Goal: Transaction & Acquisition: Obtain resource

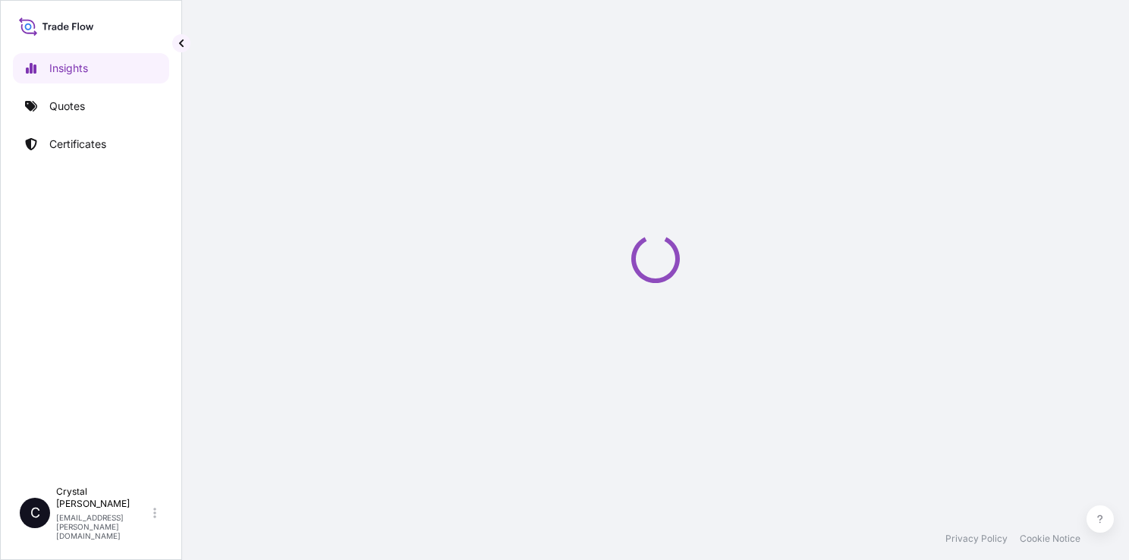
select select "2025"
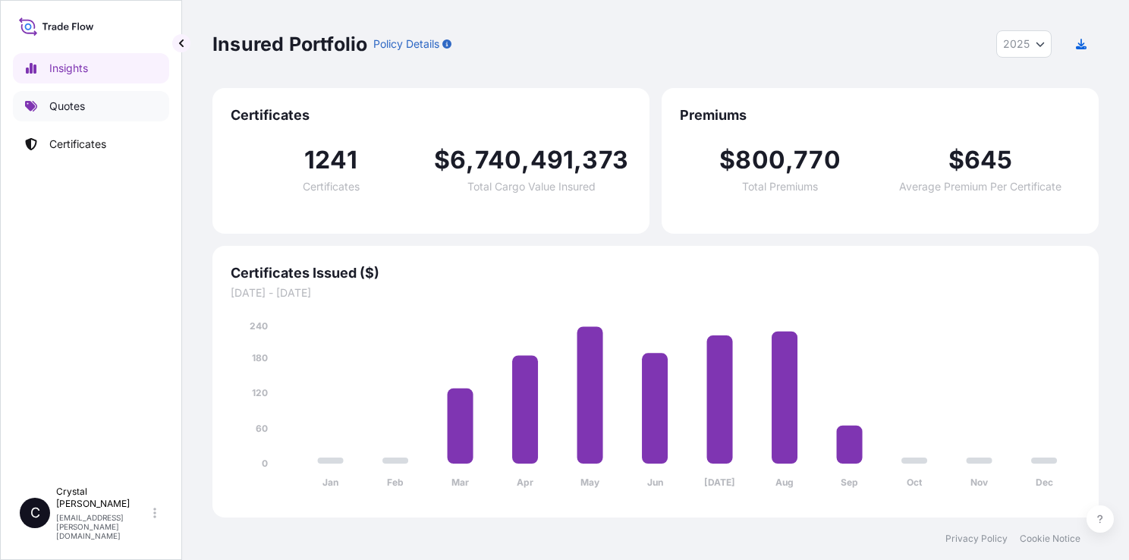
click at [79, 114] on link "Quotes" at bounding box center [91, 106] width 156 height 30
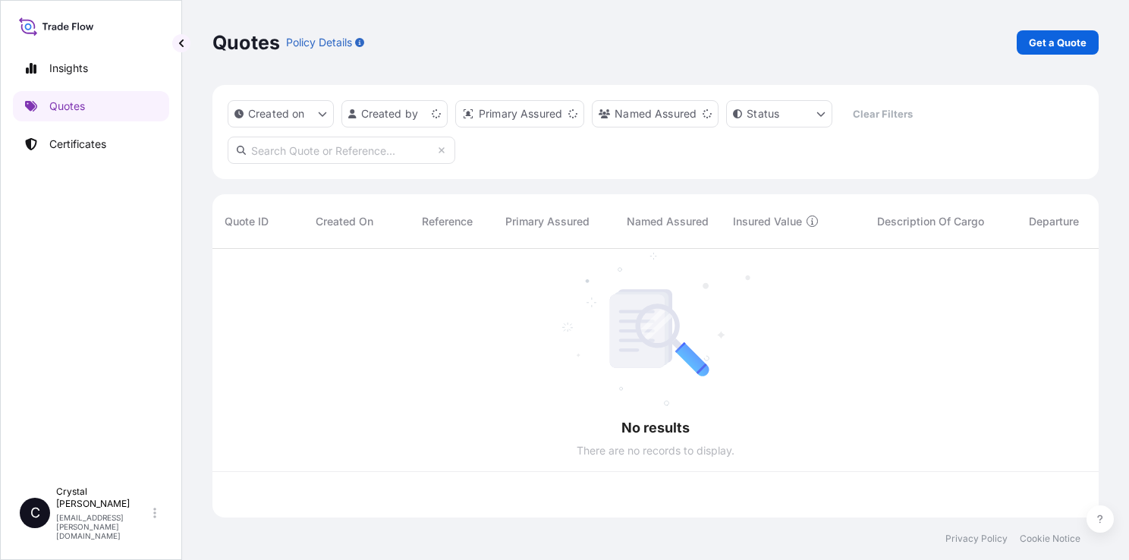
scroll to position [265, 874]
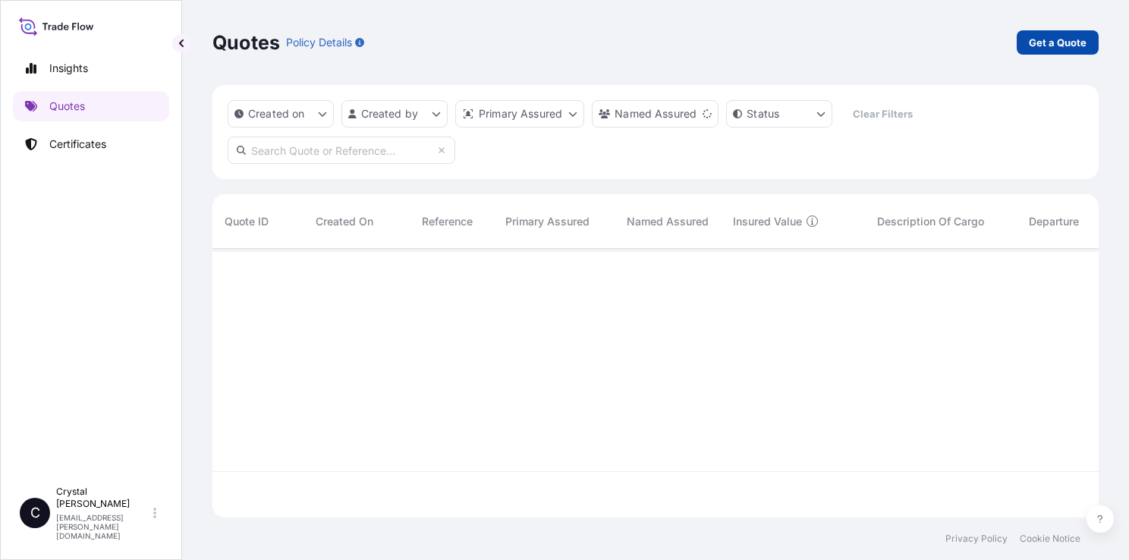
click at [1065, 47] on p "Get a Quote" at bounding box center [1058, 42] width 58 height 15
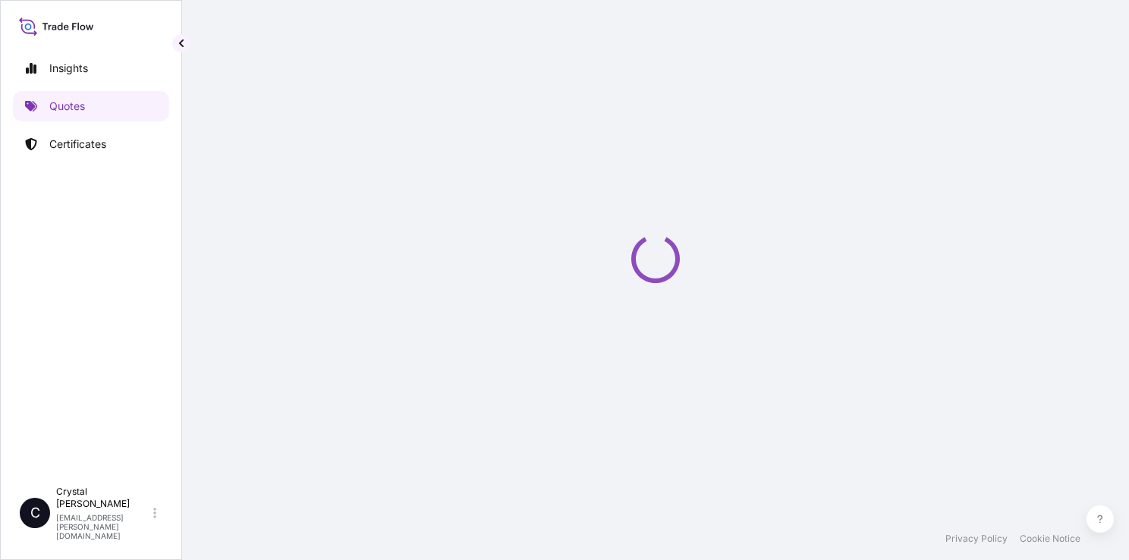
scroll to position [4, 0]
select select "Sea"
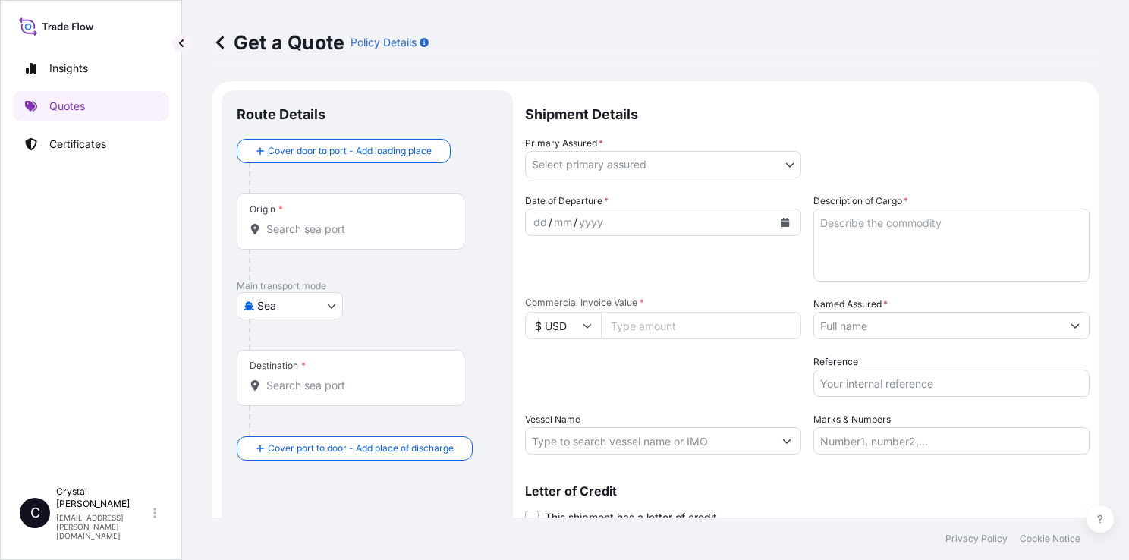
click at [352, 236] on div "Origin *" at bounding box center [351, 221] width 228 height 56
click at [352, 236] on input "Origin *" at bounding box center [355, 228] width 179 height 15
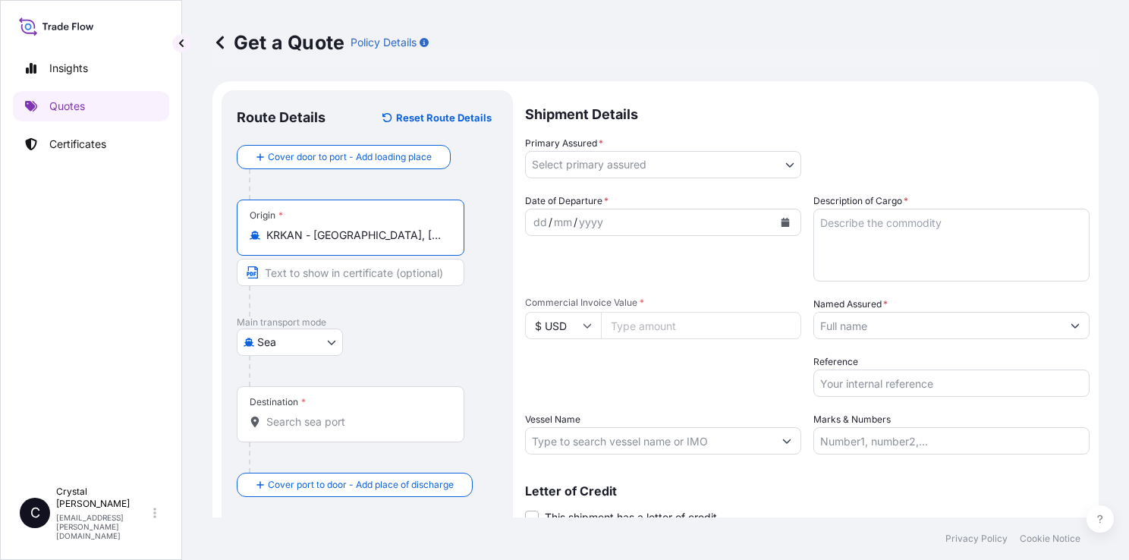
type input "KRKAN - [GEOGRAPHIC_DATA], [GEOGRAPHIC_DATA], [GEOGRAPHIC_DATA]"
click at [340, 425] on input "Destination *" at bounding box center [355, 421] width 179 height 15
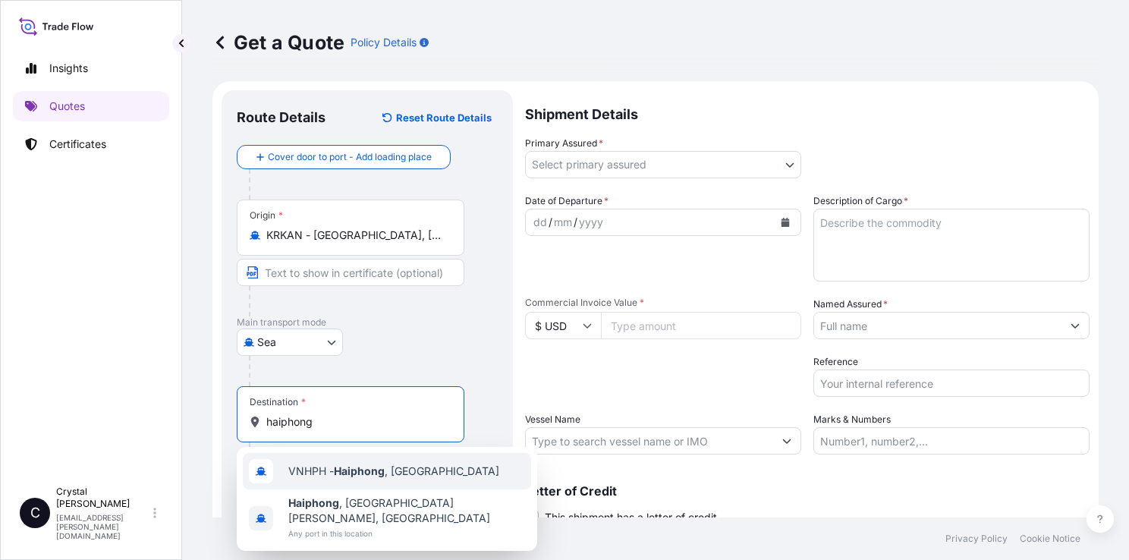
click at [331, 471] on span "VNHPH - Haiphong , [GEOGRAPHIC_DATA]" at bounding box center [393, 470] width 211 height 15
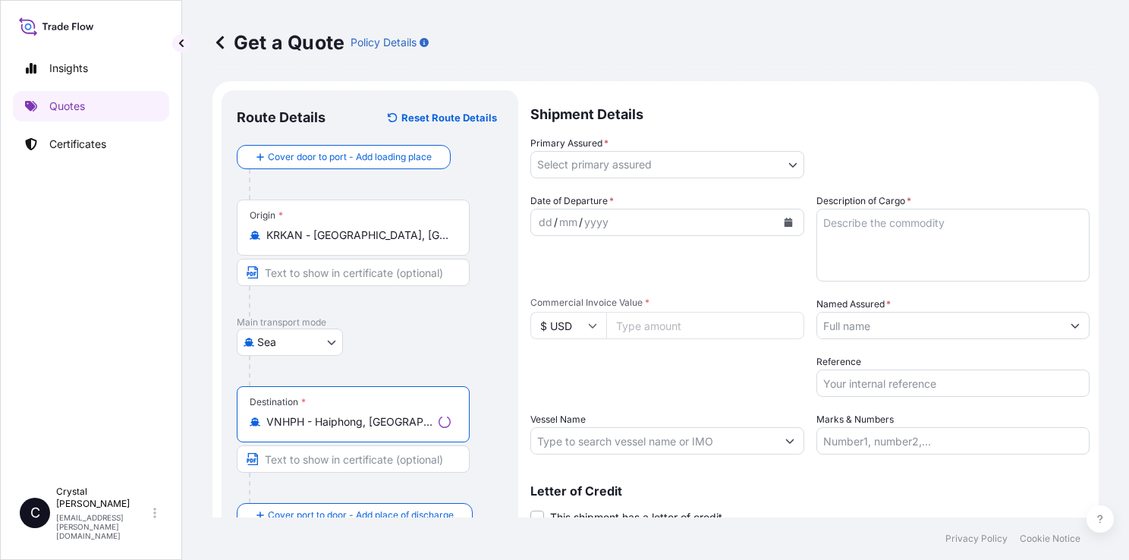
scroll to position [61, 0]
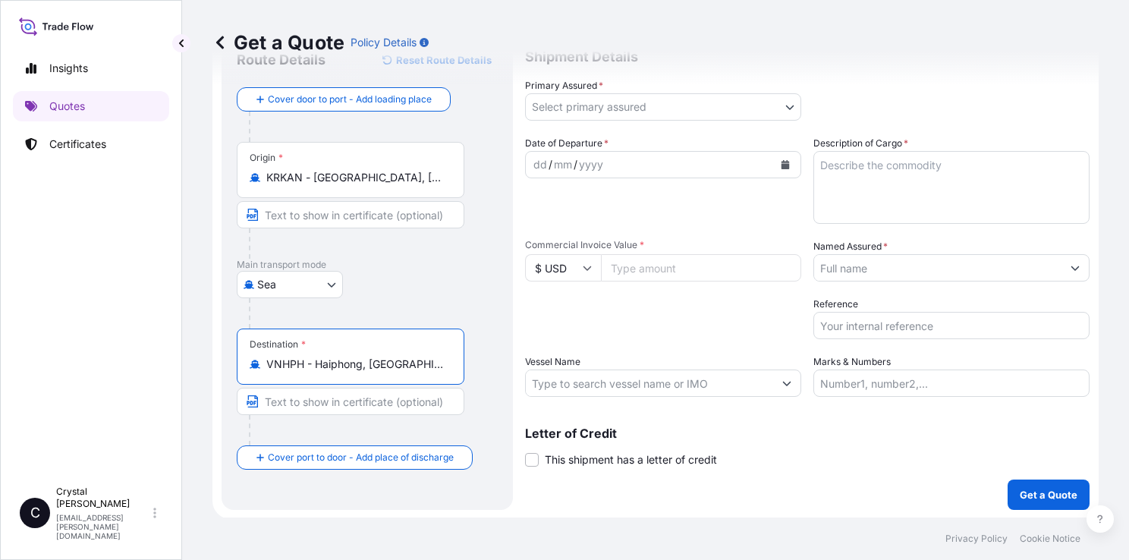
type input "VNHPH - Haiphong, [GEOGRAPHIC_DATA]"
click at [620, 111] on body "2 options available. Insights Quotes Certificates C [PERSON_NAME] [PERSON_NAME]…" at bounding box center [564, 280] width 1129 height 560
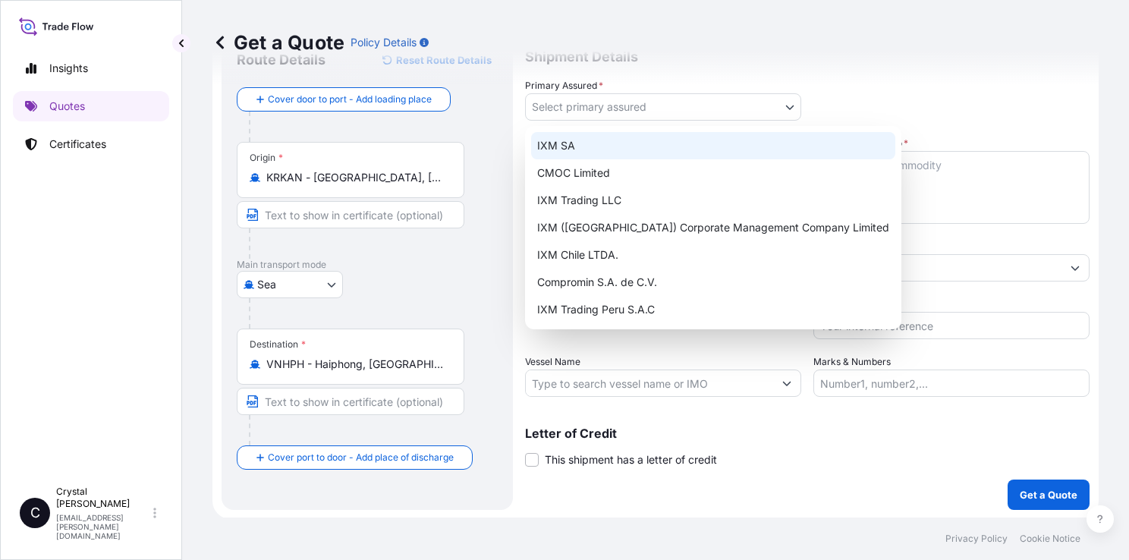
click at [592, 156] on div "IXM SA" at bounding box center [713, 145] width 364 height 27
select select "31846"
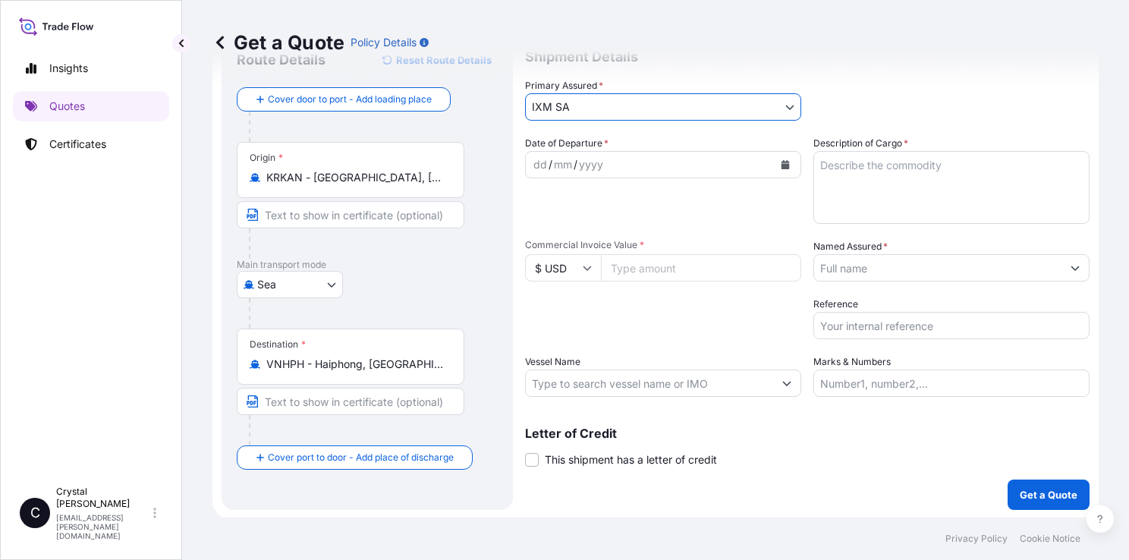
click at [781, 165] on icon "Calendar" at bounding box center [785, 164] width 8 height 9
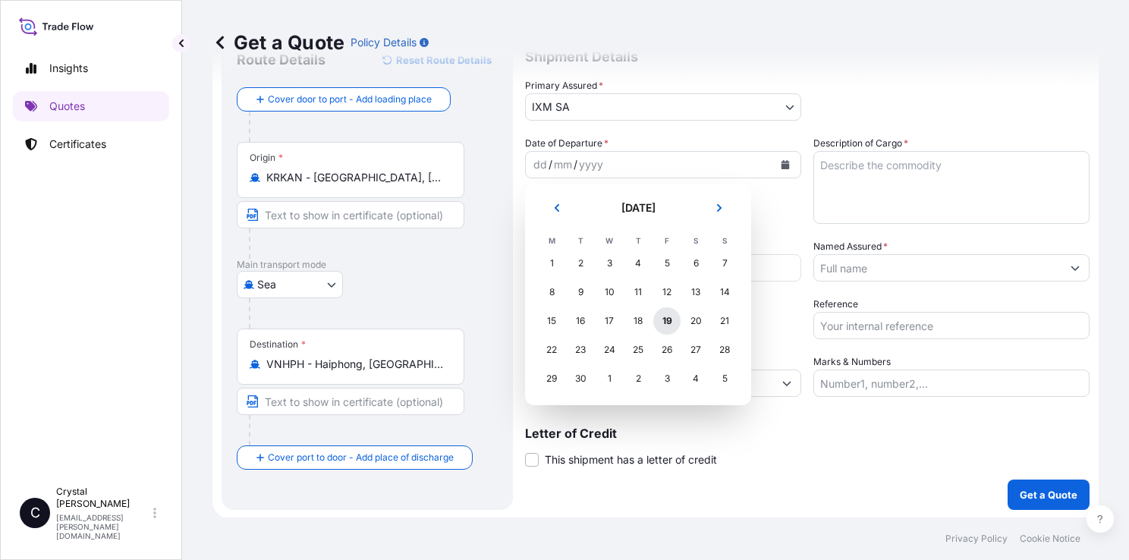
click at [661, 320] on div "19" at bounding box center [666, 320] width 27 height 27
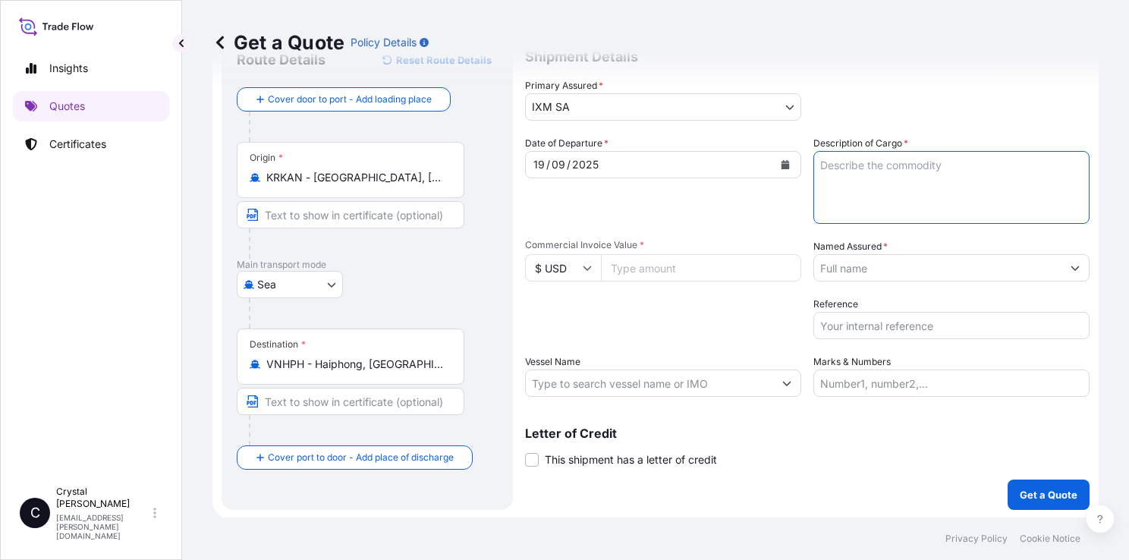
click at [852, 174] on textarea "Description of Cargo *" at bounding box center [951, 187] width 276 height 73
type textarea "COPPER CATHODES"
click at [642, 269] on input "Commercial Invoice Value *" at bounding box center [701, 267] width 200 height 27
paste input "998075.81"
type input "998075.81"
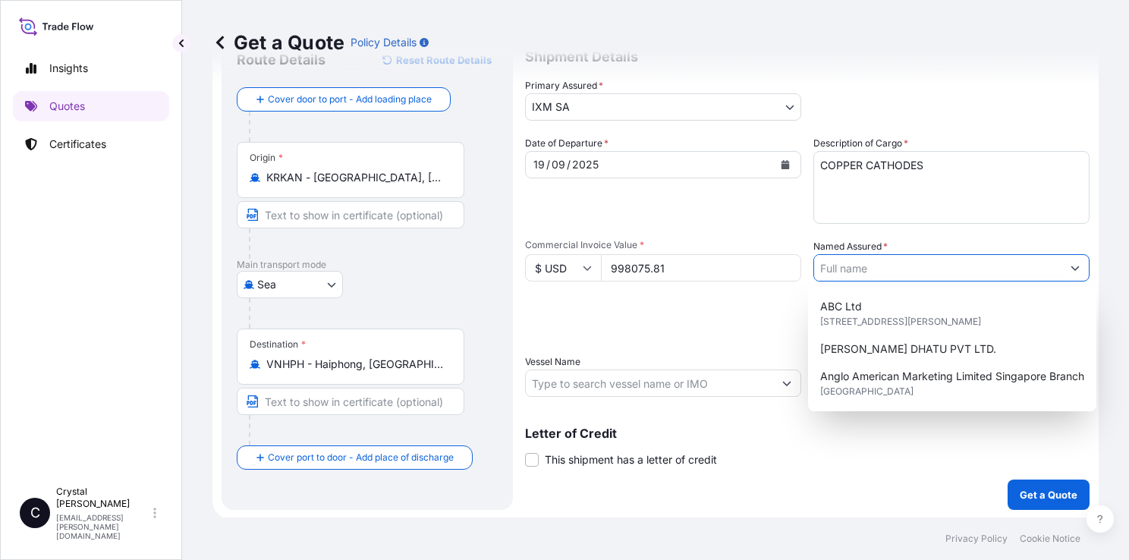
click at [840, 272] on input "Named Assured *" at bounding box center [937, 267] width 247 height 27
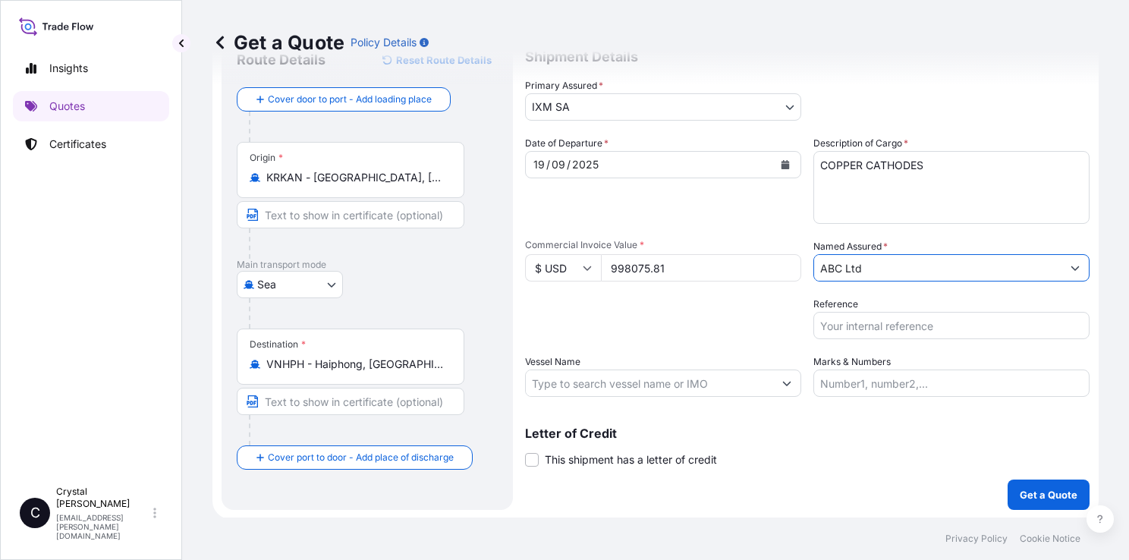
click at [837, 266] on input "ABC Ltd" at bounding box center [937, 267] width 247 height 27
drag, startPoint x: 885, startPoint y: 269, endPoint x: 677, endPoint y: 259, distance: 208.8
click at [677, 259] on div "Date of Departure * [DATE] Cargo Category * Metals of every type and descriptio…" at bounding box center [807, 266] width 564 height 261
paste input "BOWAY ALLOY HIGHTECH WIRE"
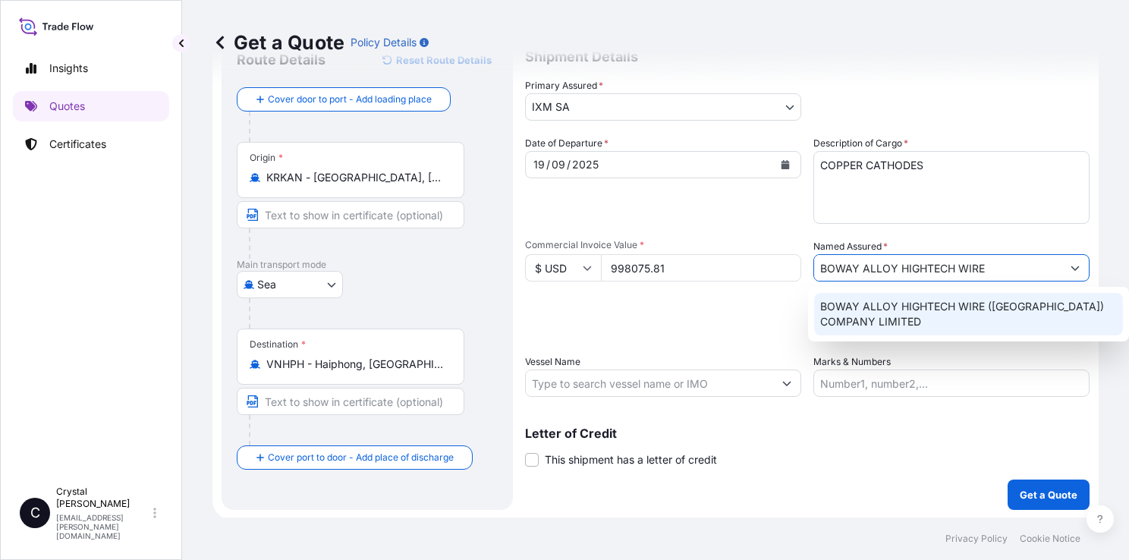
click at [1056, 314] on span "BOWAY ALLOY HIGHTECH WIRE ([GEOGRAPHIC_DATA]) COMPANY LIMITED" at bounding box center [968, 314] width 297 height 30
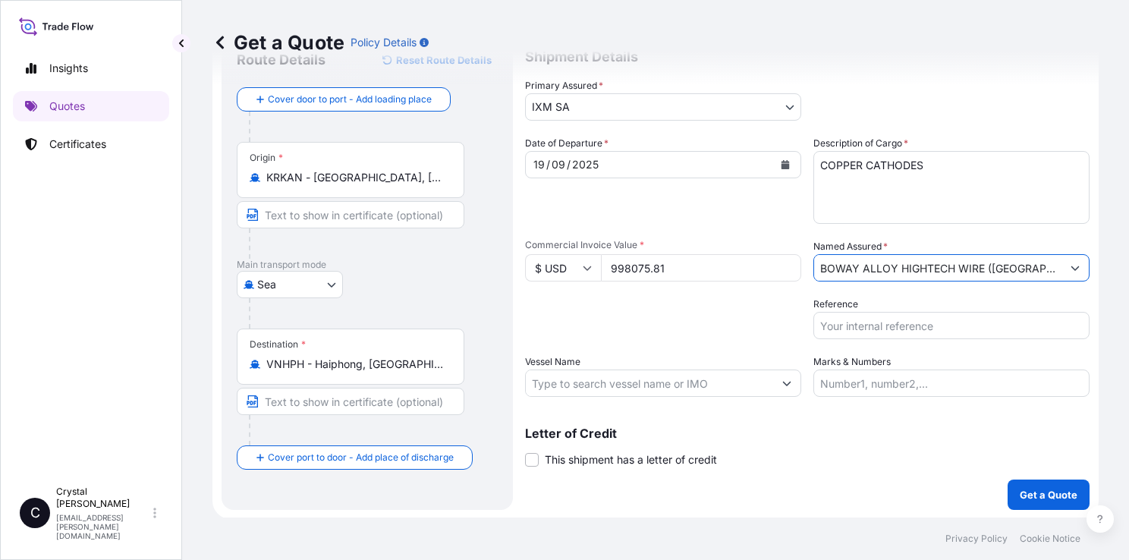
type input "BOWAY ALLOY HIGHTECH WIRE ([GEOGRAPHIC_DATA]) COMPANY LIMITED"
click at [922, 337] on input "Reference" at bounding box center [951, 325] width 276 height 27
paste input "S101.08719/090A"
type input "S101.08719/090A"
click at [687, 388] on input "Vessel Name" at bounding box center [649, 382] width 247 height 27
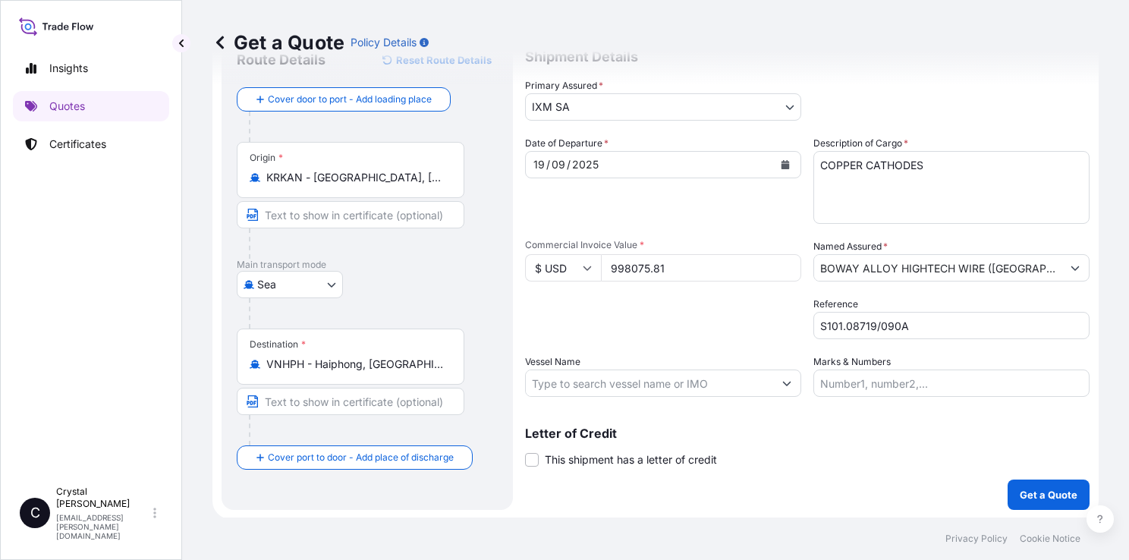
click at [673, 384] on input "Vessel Name" at bounding box center [649, 382] width 247 height 27
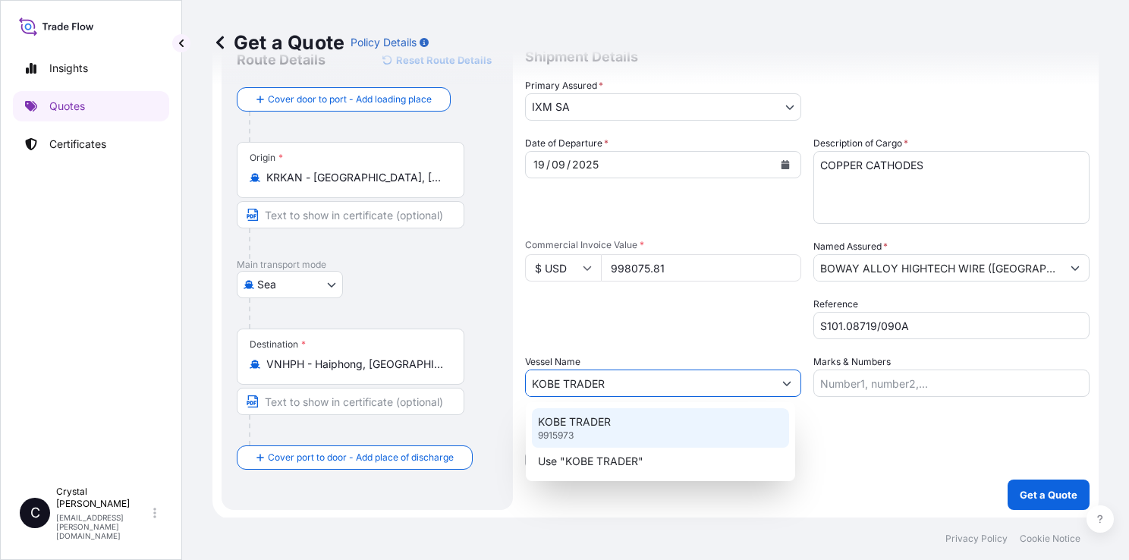
click at [661, 428] on div "KOBE TRADER 9915973" at bounding box center [660, 427] width 257 height 39
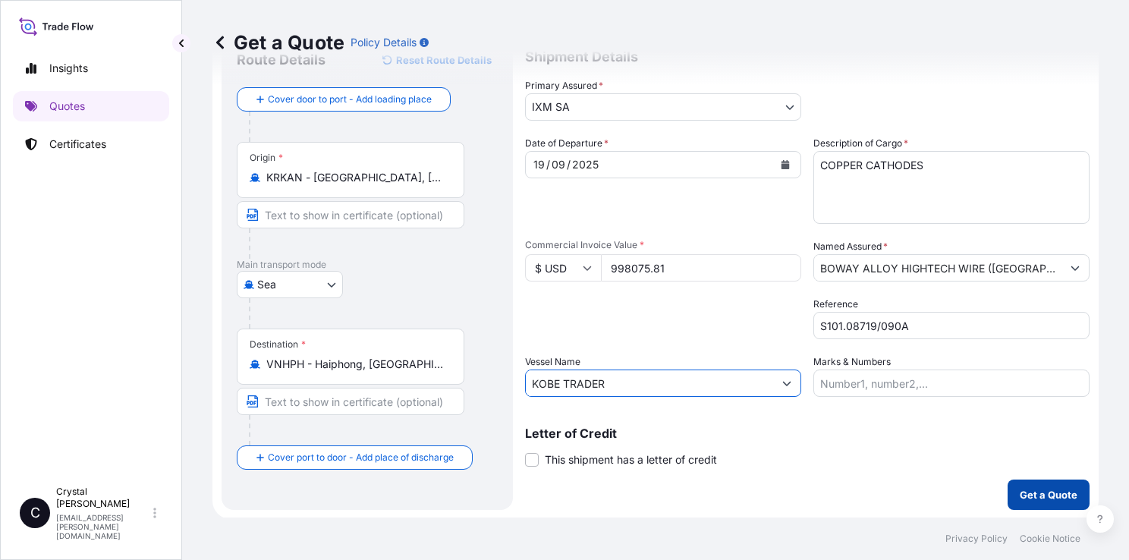
type input "KOBE TRADER"
click at [1042, 495] on p "Get a Quote" at bounding box center [1048, 494] width 58 height 15
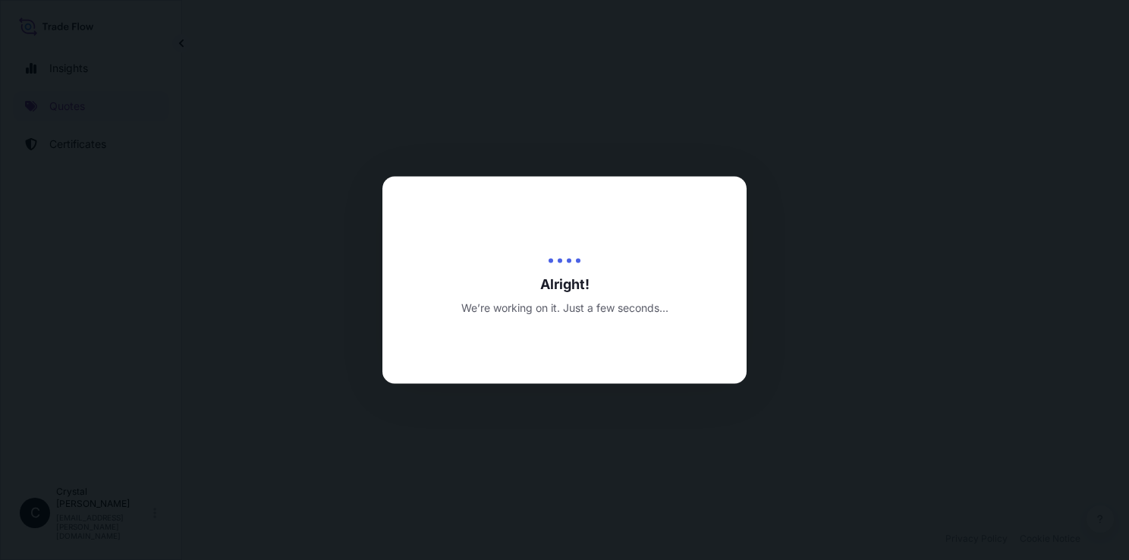
select select "Sea"
select select "31846"
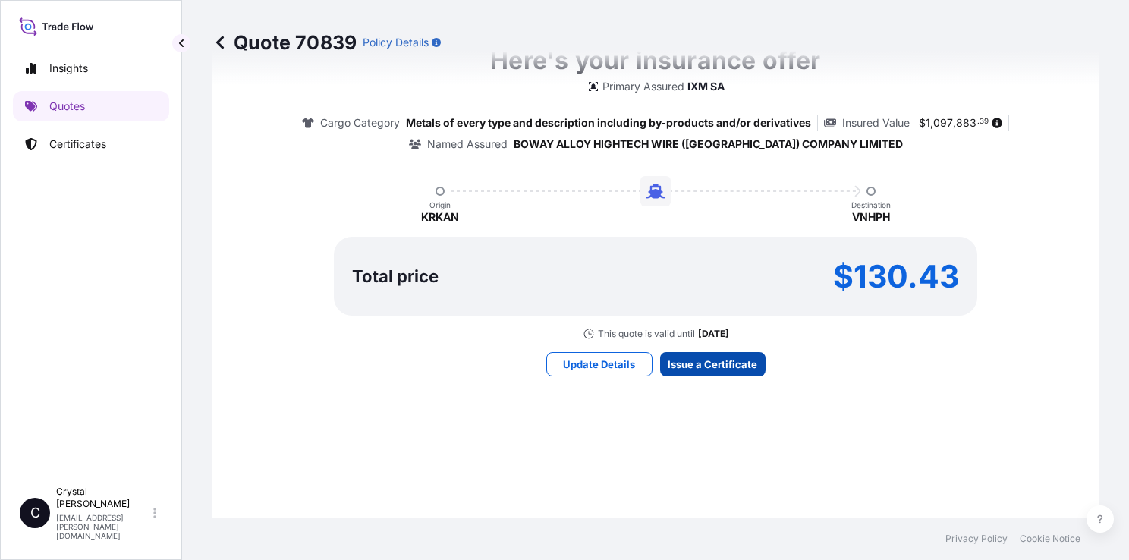
scroll to position [1742, 0]
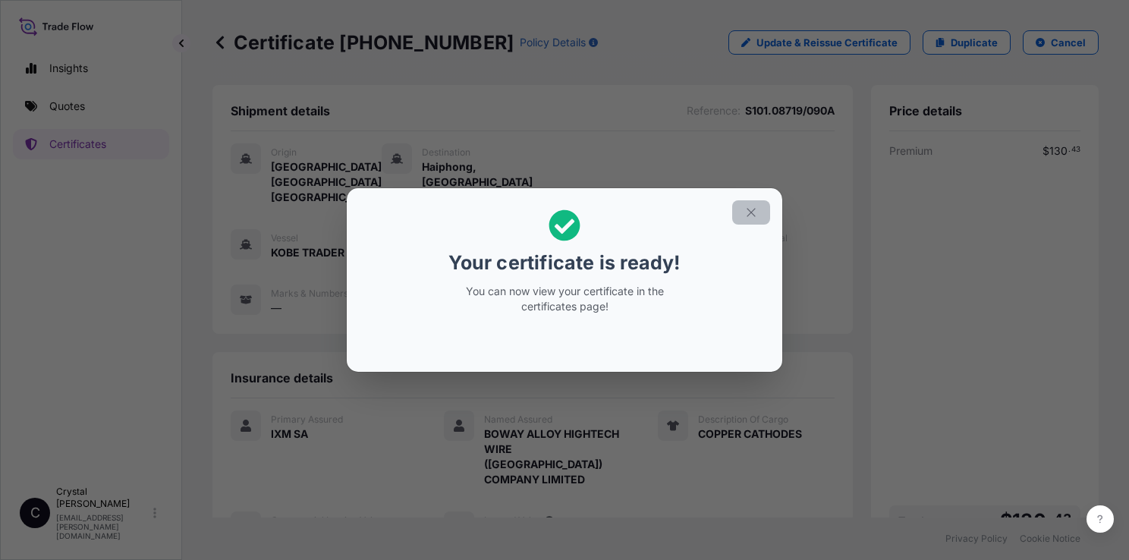
click at [749, 218] on icon "button" at bounding box center [751, 213] width 14 height 14
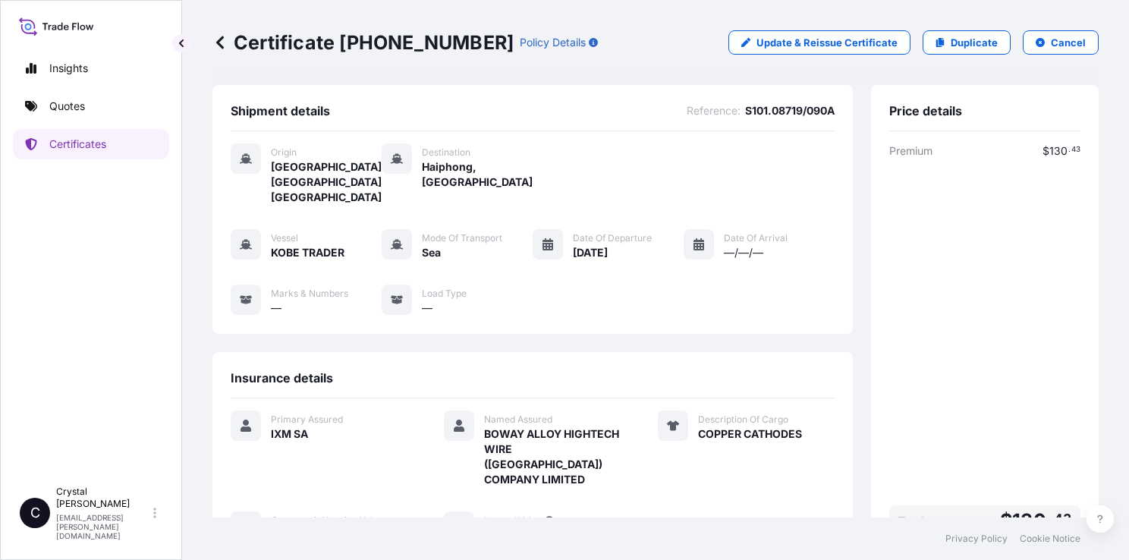
scroll to position [183, 0]
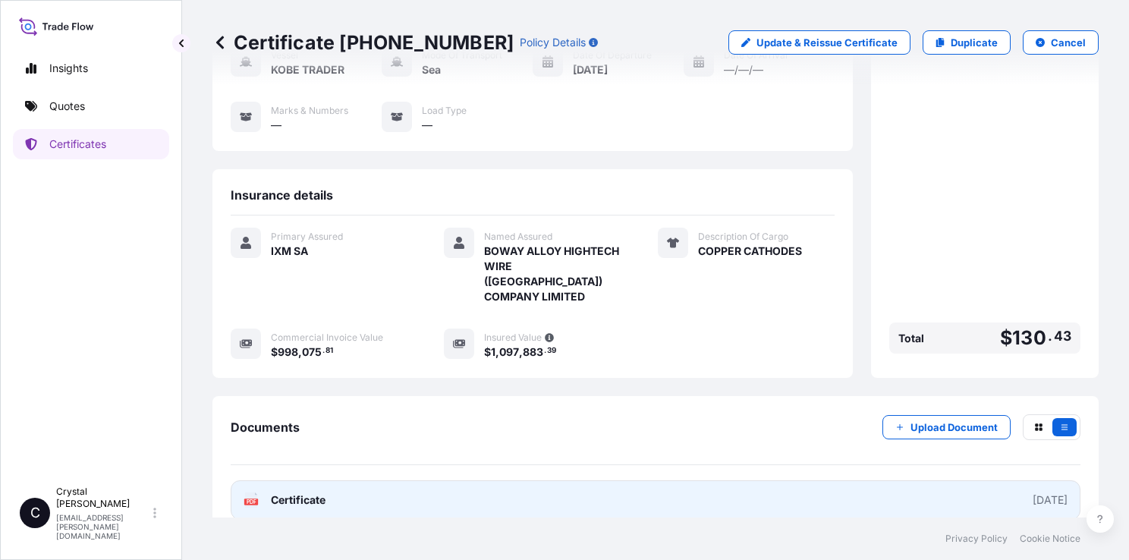
click at [295, 492] on span "Certificate" at bounding box center [298, 499] width 55 height 15
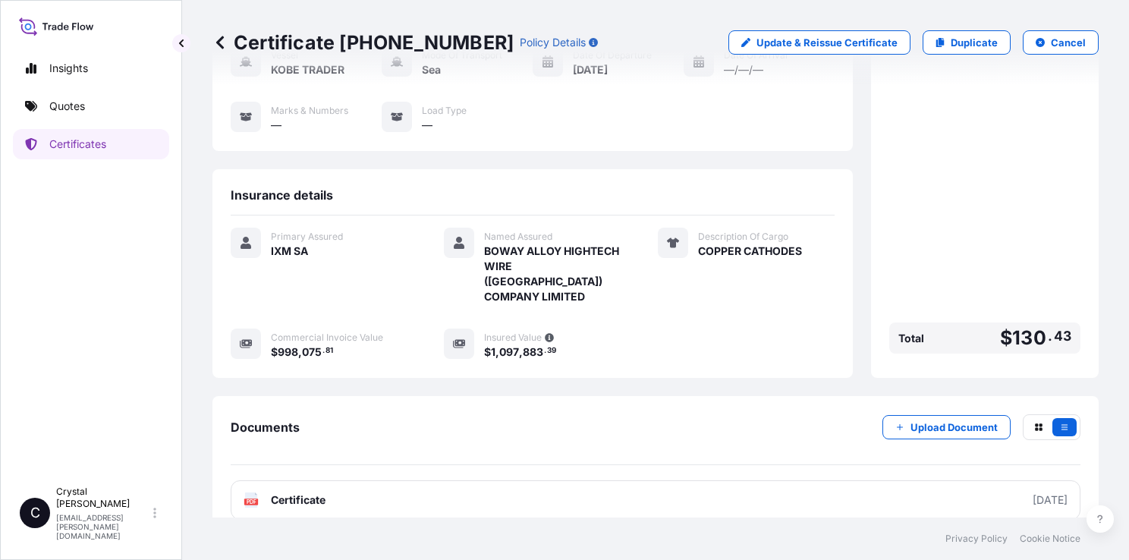
click at [783, 414] on div "Documents Upload Document" at bounding box center [656, 439] width 850 height 51
